Goal: Find specific page/section: Find specific page/section

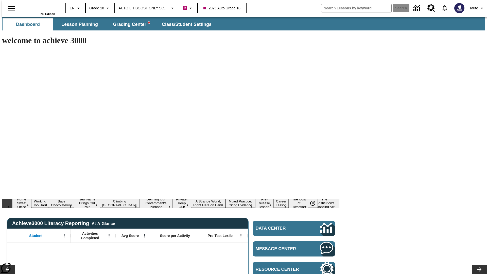
type input "-1"
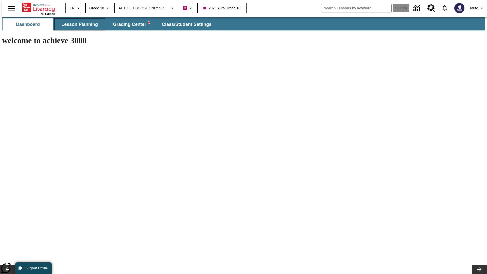
click at [78, 24] on span "Lesson Planning" at bounding box center [79, 25] width 37 height 6
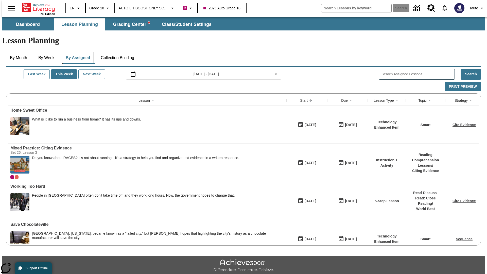
click at [77, 52] on button "By Assigned" at bounding box center [78, 58] width 32 height 12
type input "Mixed Practice: Citing Evidence"
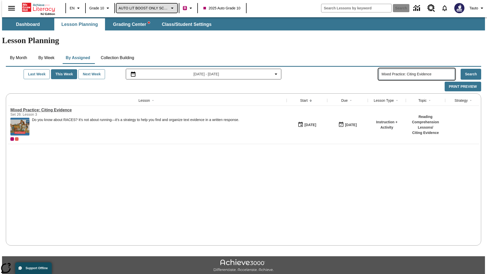
click at [146, 8] on span "AUTO LIT BOOST ONLY SCHOOL" at bounding box center [143, 8] width 50 height 5
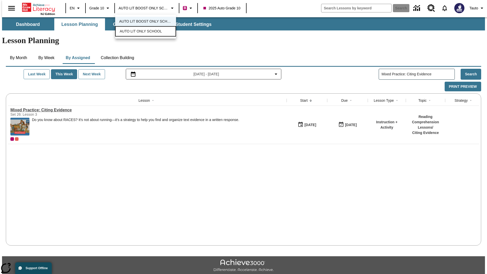
click at [140, 32] on span "AUTO LIT ONLY SCHOOL" at bounding box center [141, 31] width 42 height 5
